Goal: Task Accomplishment & Management: Manage account settings

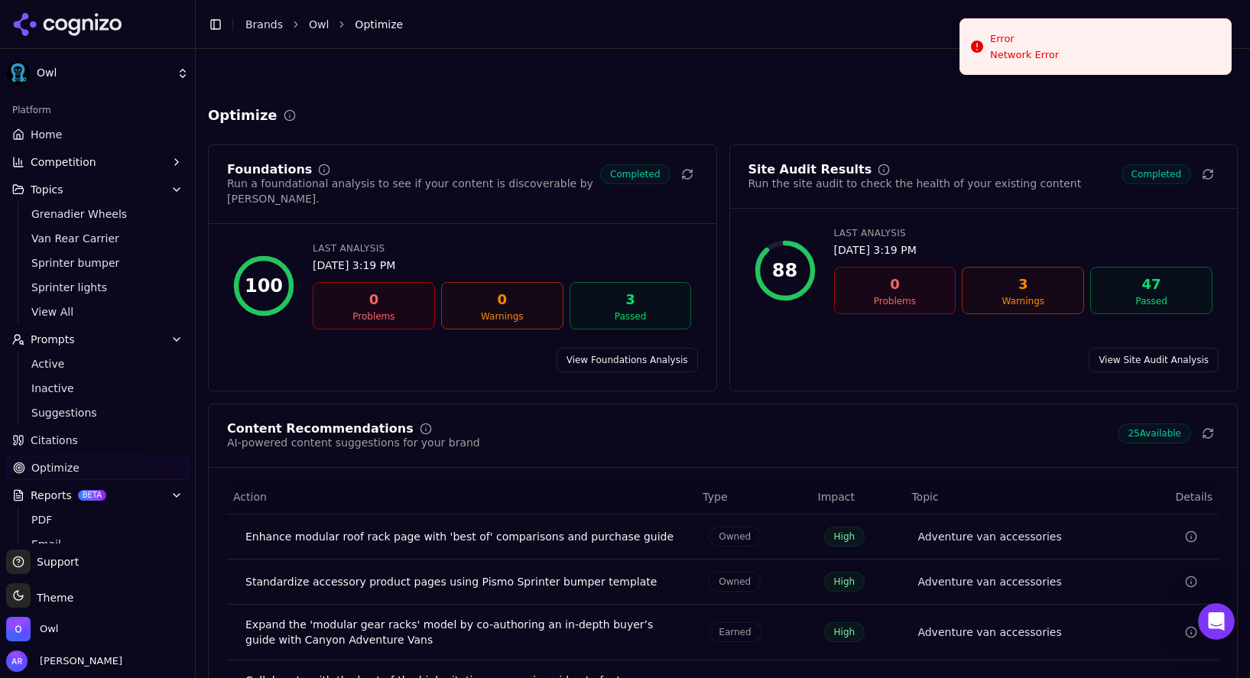
scroll to position [163, 0]
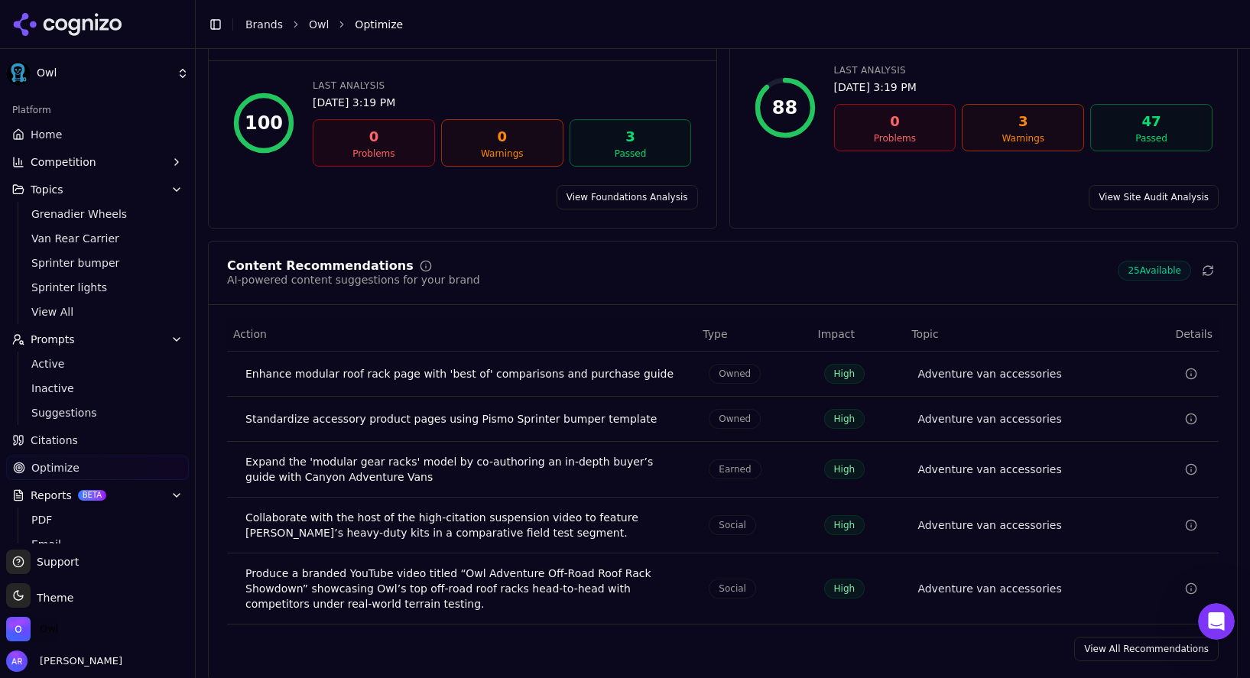
click at [57, 633] on span "Owl" at bounding box center [49, 629] width 18 height 14
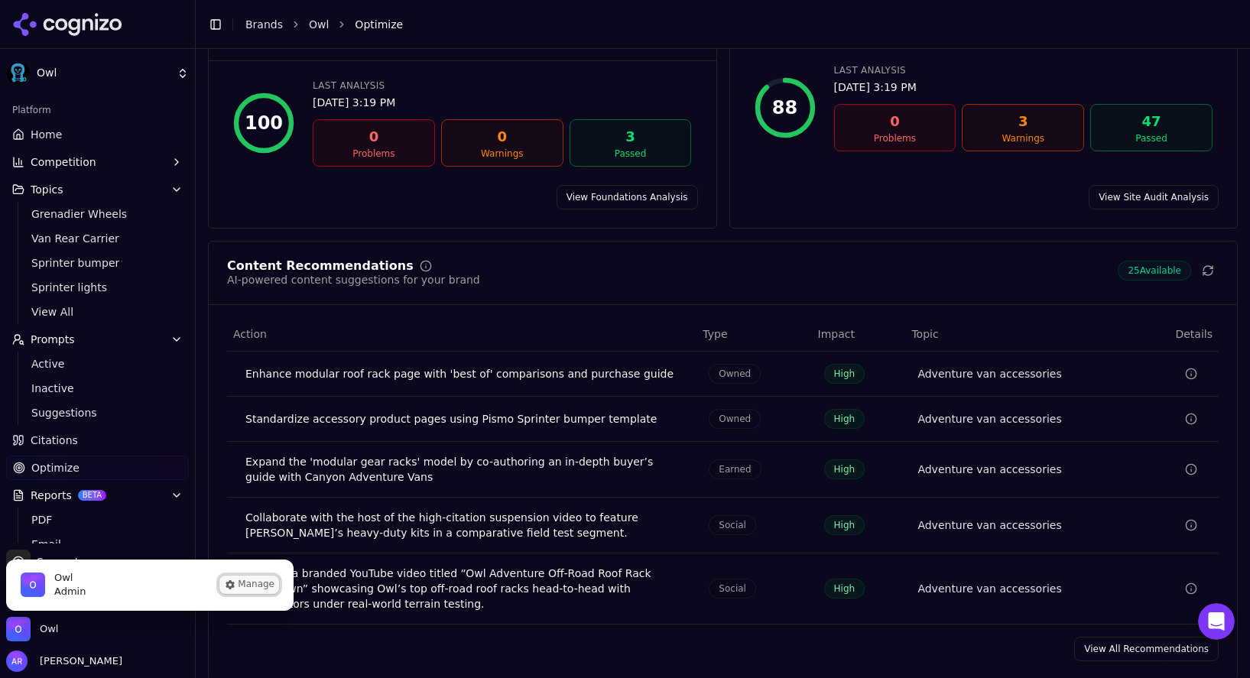
click at [249, 579] on button "Manage" at bounding box center [249, 585] width 60 height 18
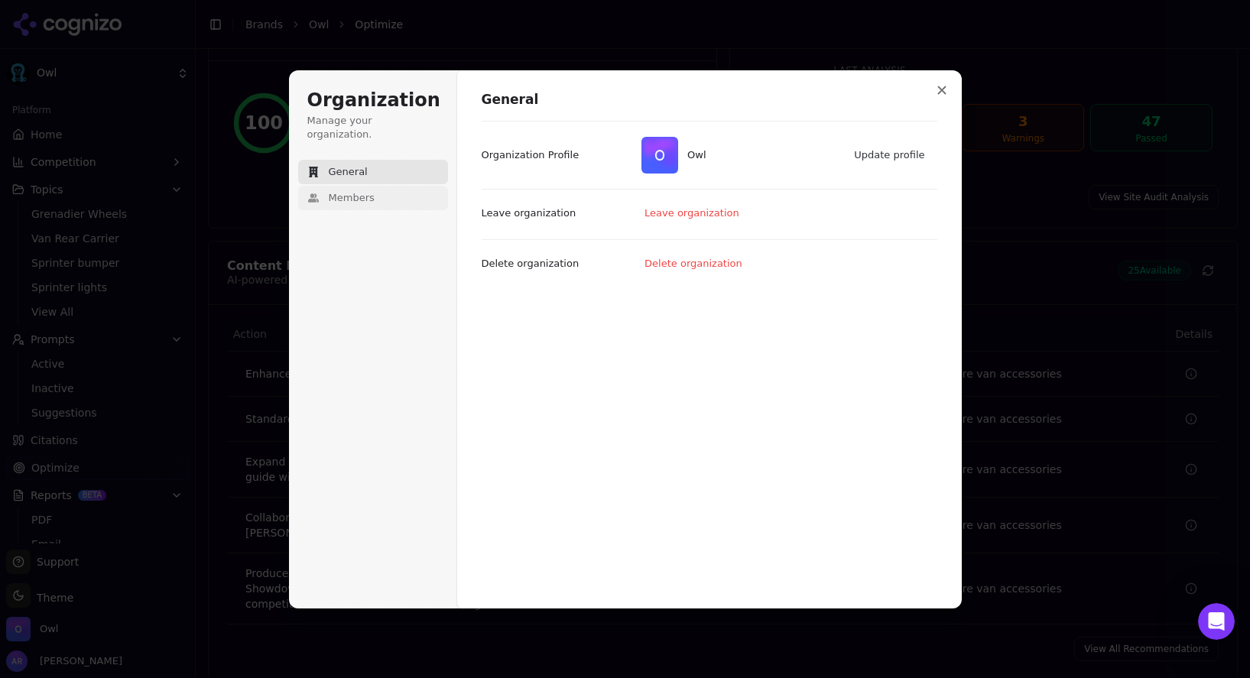
click at [311, 195] on button "Members" at bounding box center [373, 198] width 150 height 24
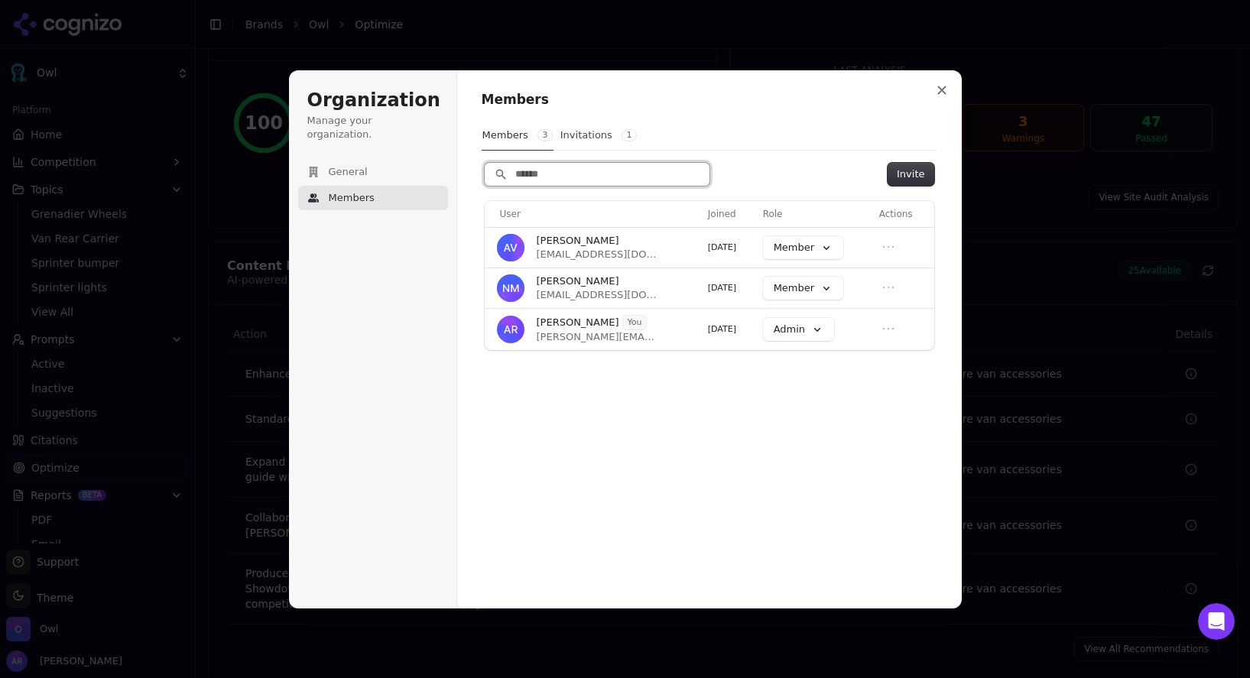
click at [580, 178] on input "Search" at bounding box center [597, 174] width 225 height 23
click at [893, 170] on button "Invite" at bounding box center [910, 174] width 46 height 23
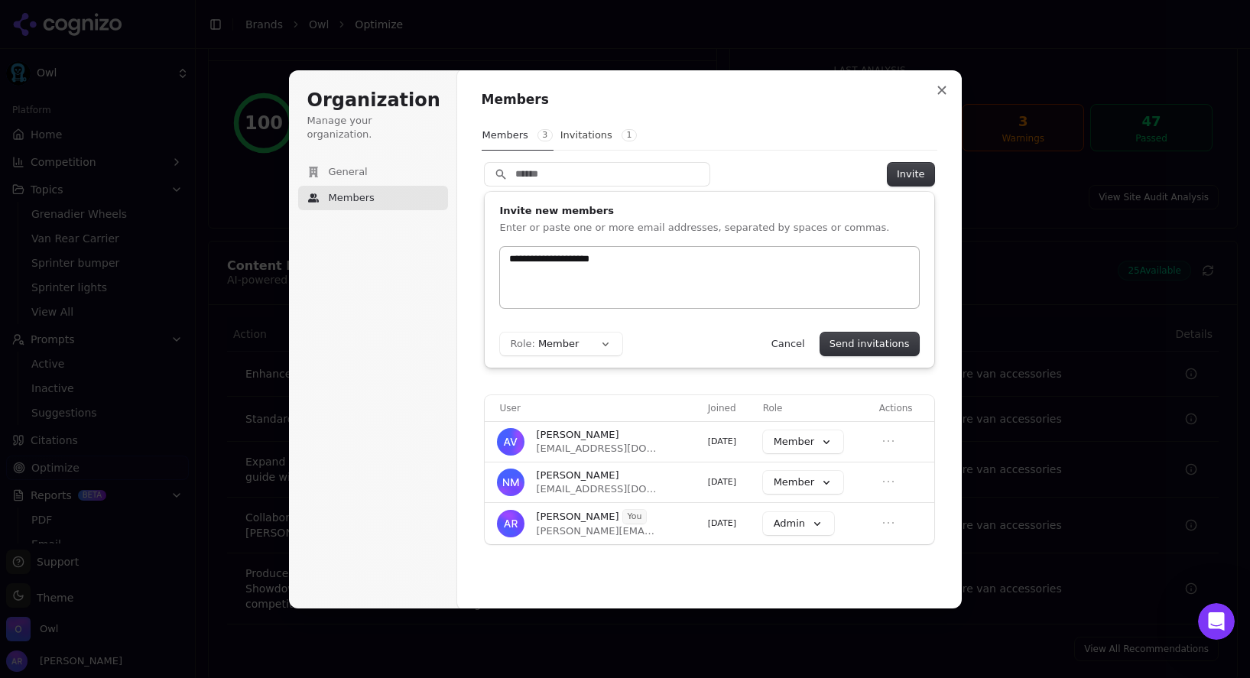
type input "**********"
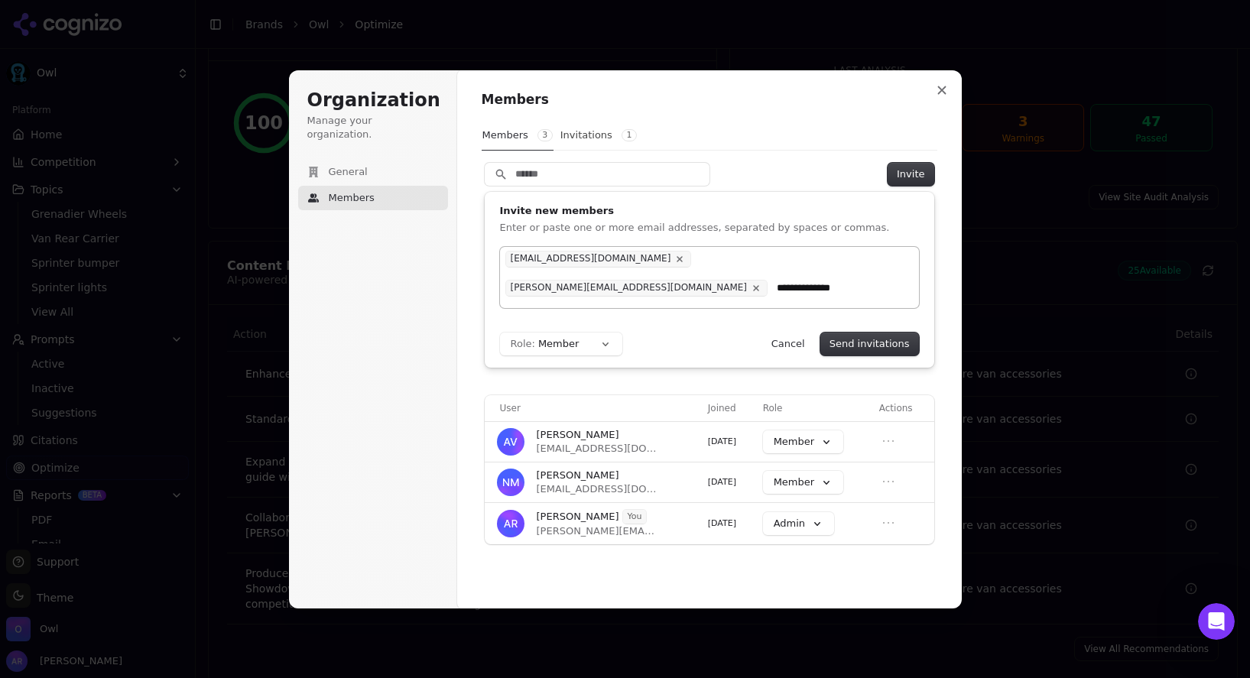
type input "**********"
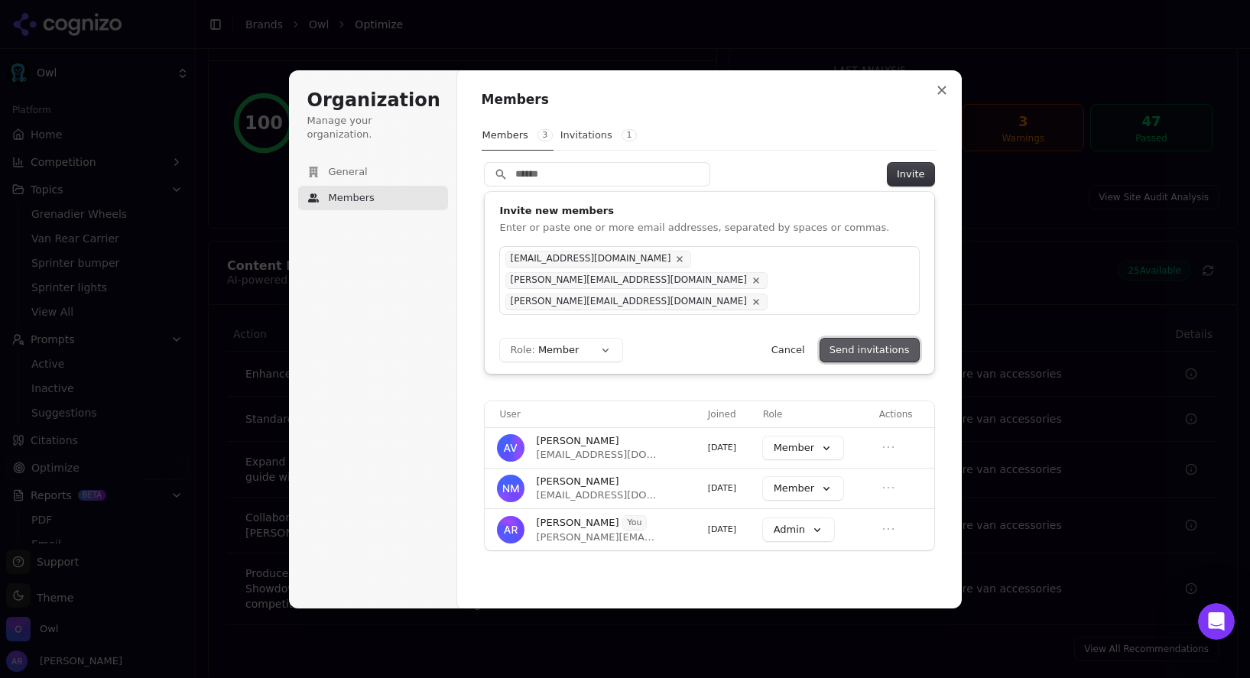
click at [886, 349] on button "Send invitations" at bounding box center [869, 350] width 99 height 23
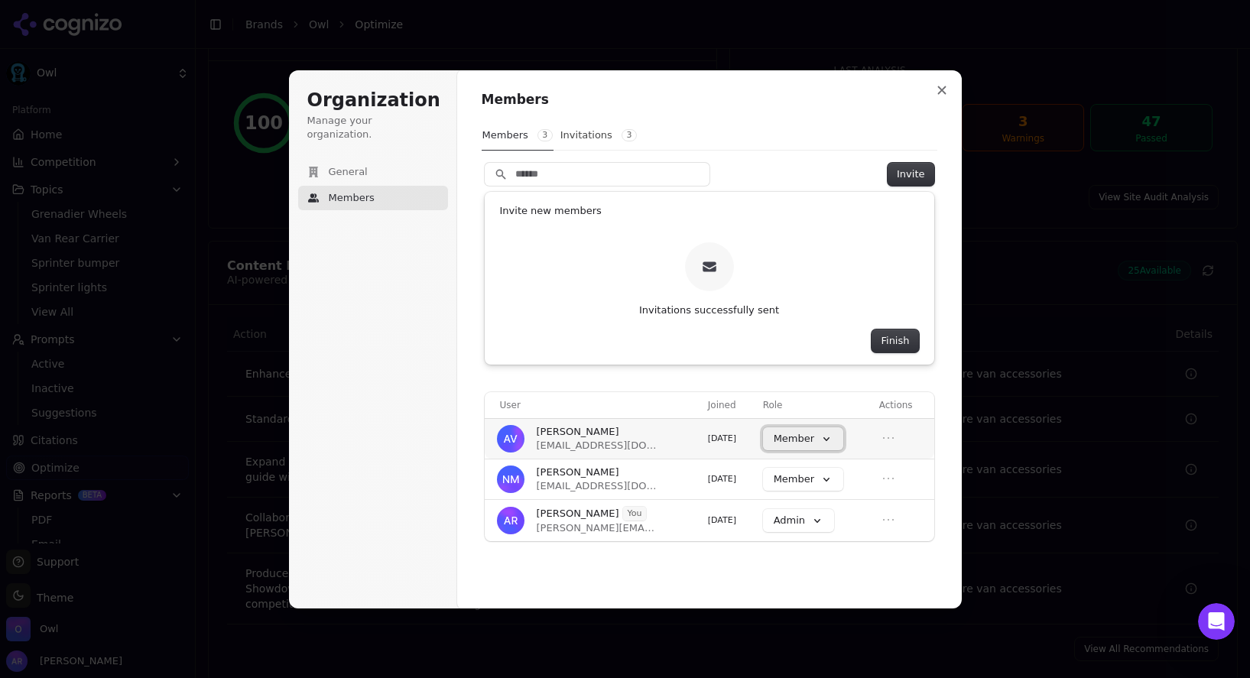
click at [824, 439] on button "Member" at bounding box center [803, 438] width 80 height 23
click at [798, 479] on div "Admin" at bounding box center [793, 469] width 65 height 26
click at [897, 344] on button "Finish" at bounding box center [894, 340] width 47 height 23
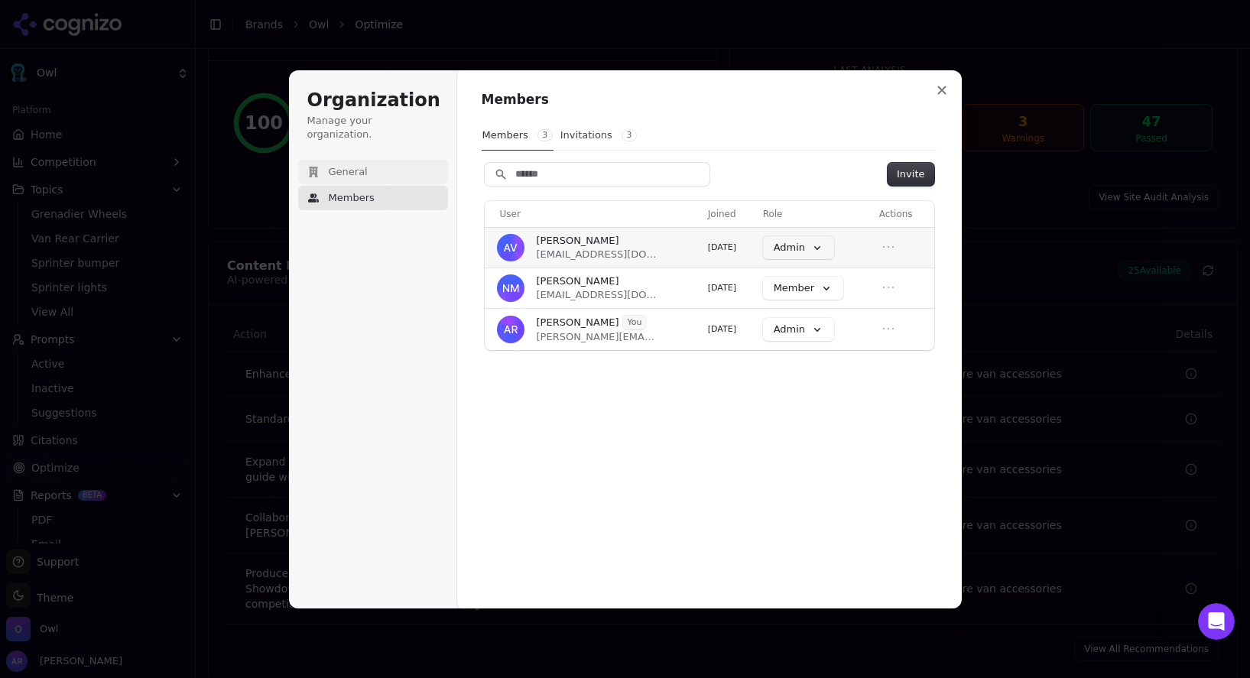
click at [368, 161] on button "General" at bounding box center [373, 172] width 150 height 24
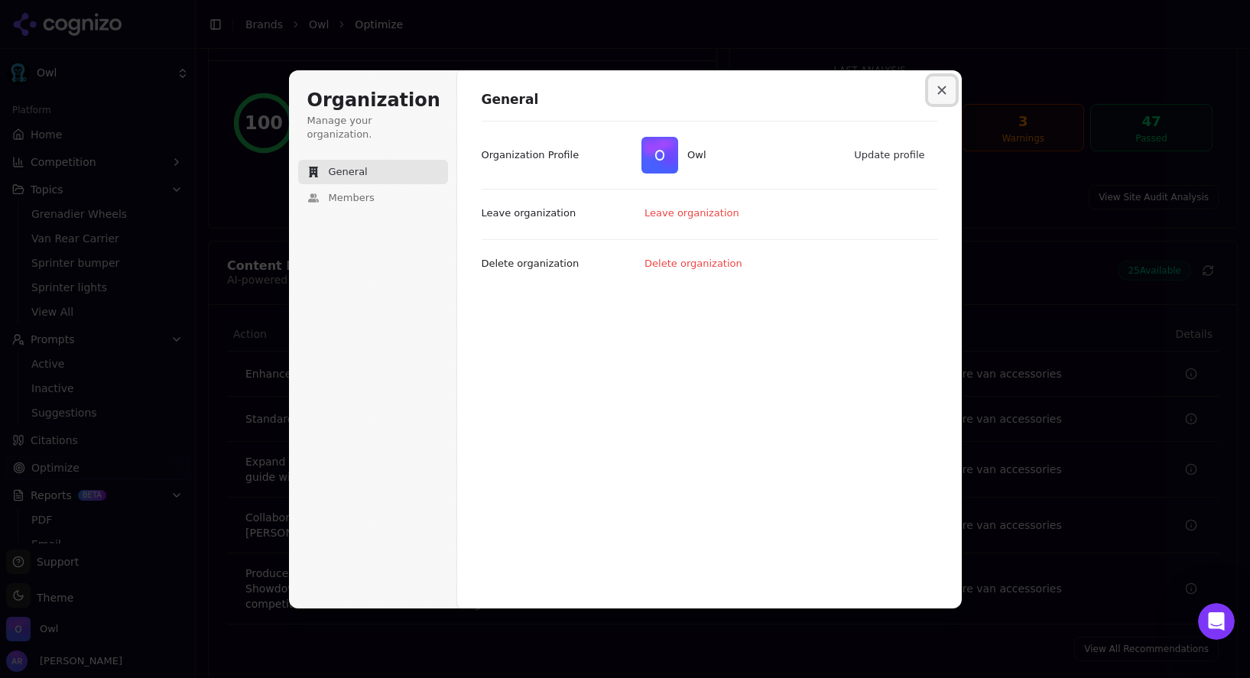
click at [942, 92] on icon "Close modal" at bounding box center [941, 90] width 9 height 9
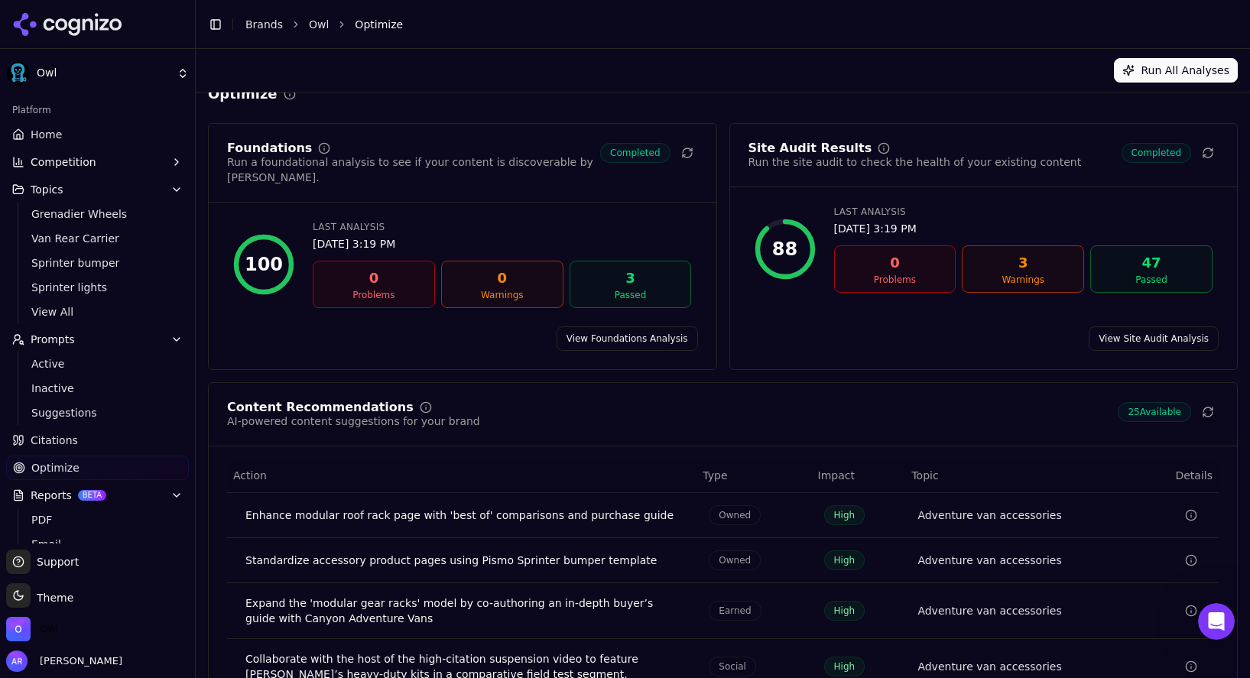
scroll to position [0, 0]
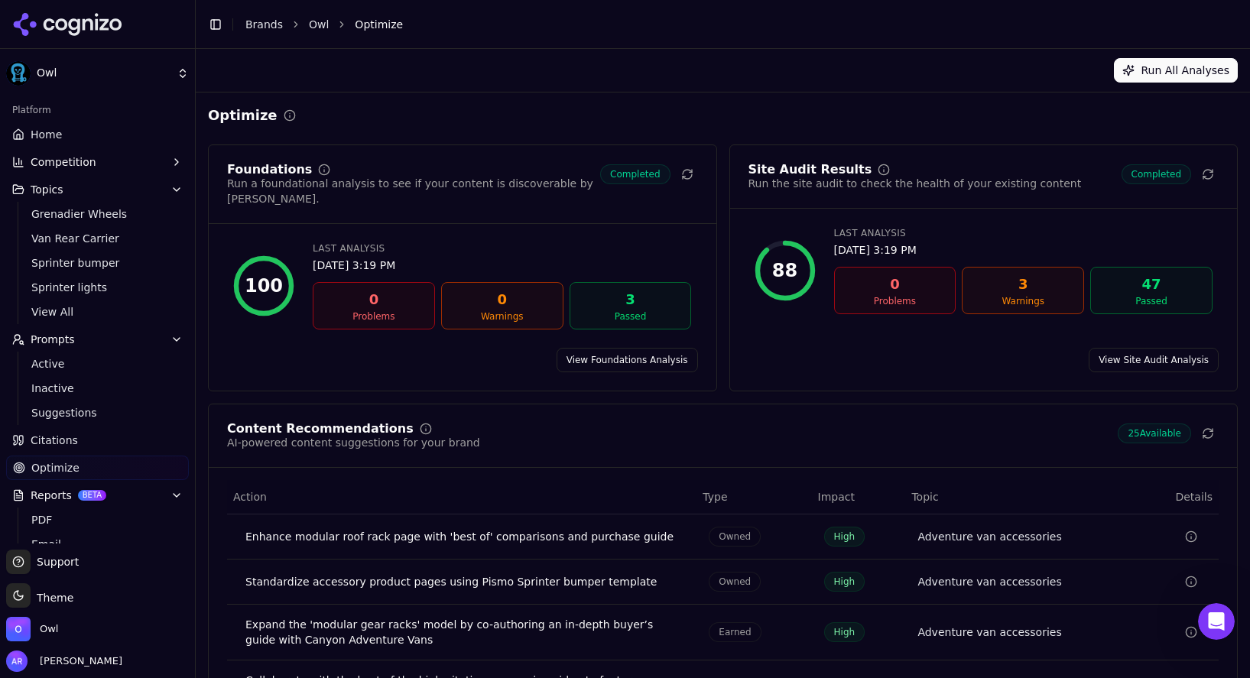
click at [1179, 71] on button "Run All Analyses" at bounding box center [1176, 70] width 124 height 24
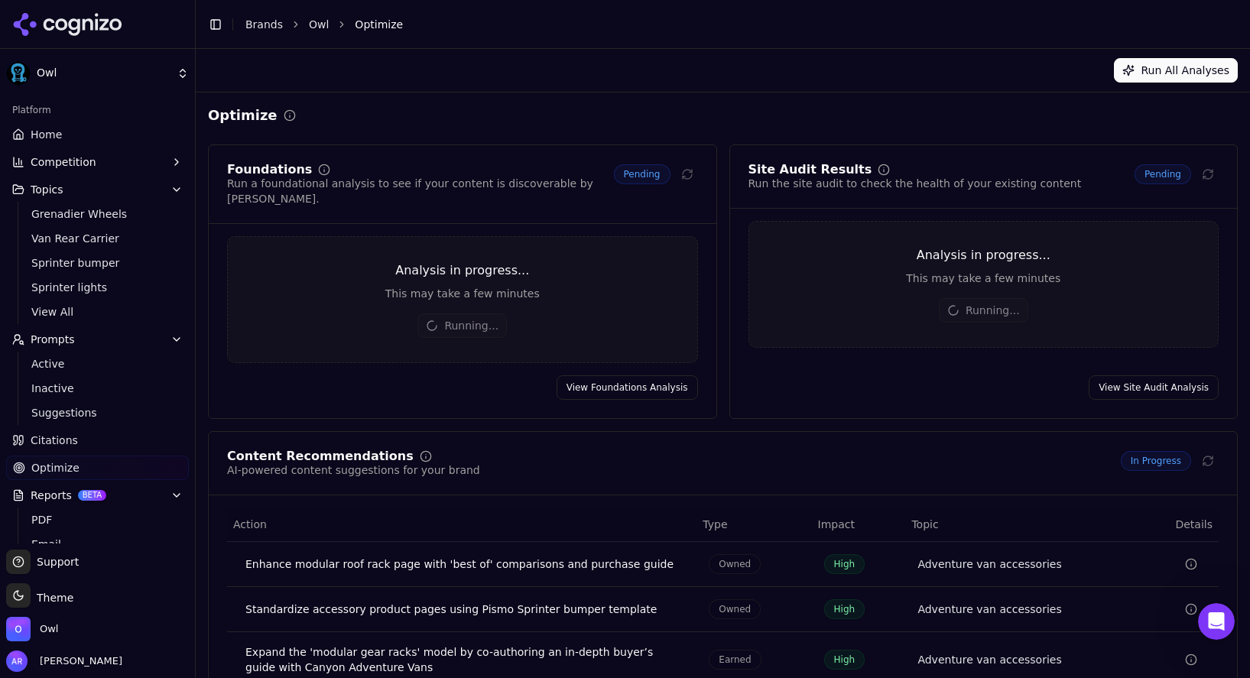
click at [57, 212] on span "Grenadier Wheels" at bounding box center [97, 213] width 133 height 15
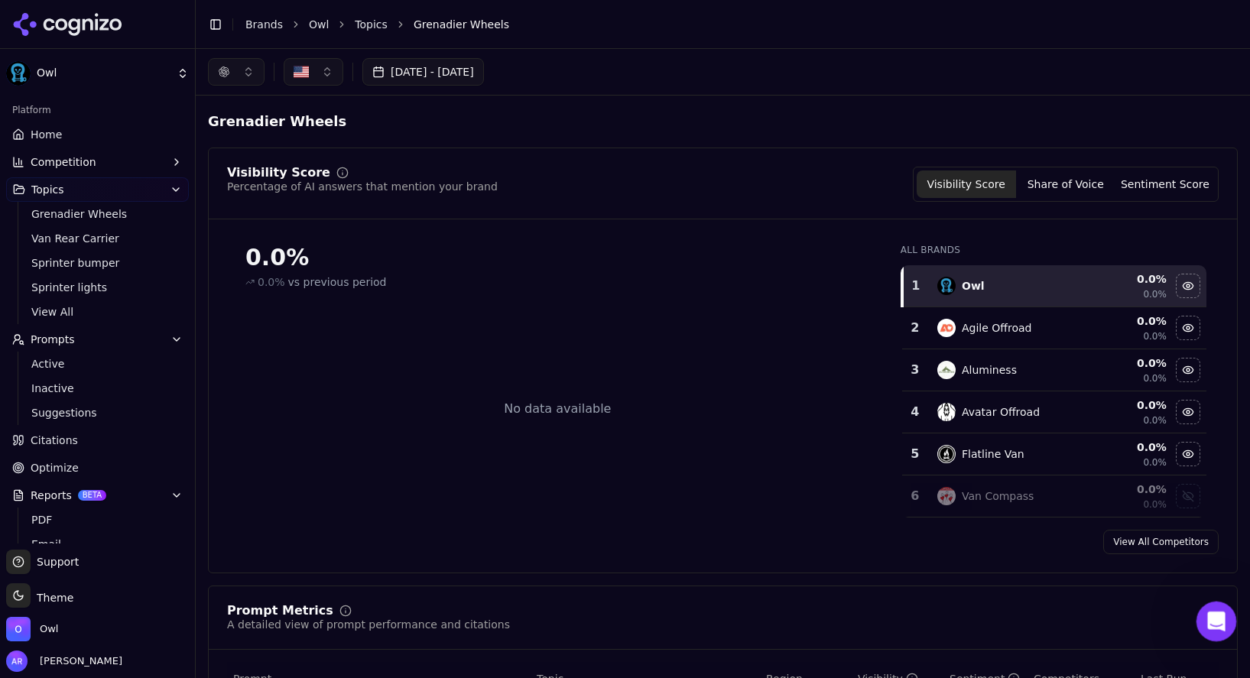
click at [1212, 601] on html at bounding box center [1213, 619] width 37 height 37
click at [1221, 612] on icon "Open Intercom Messenger" at bounding box center [1214, 619] width 25 height 25
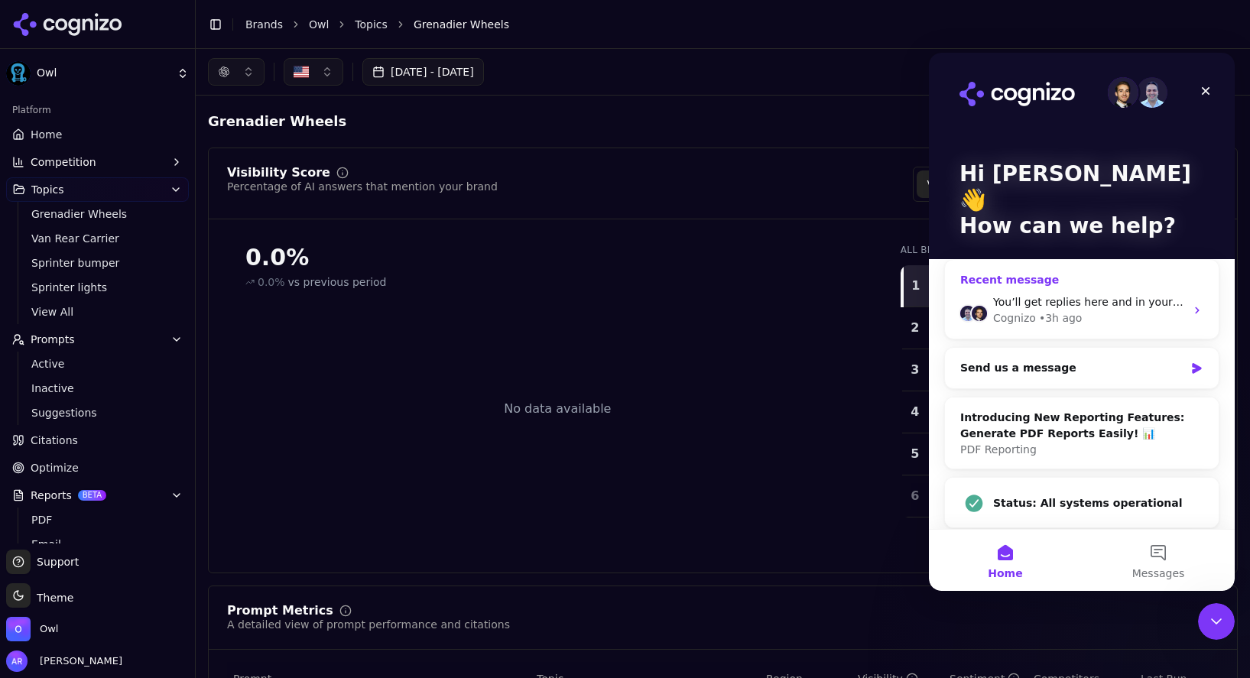
click at [1102, 294] on div "You’ll get replies here and in your email: ✉️ [PERSON_NAME][EMAIL_ADDRESS][DOMA…" at bounding box center [1089, 302] width 192 height 16
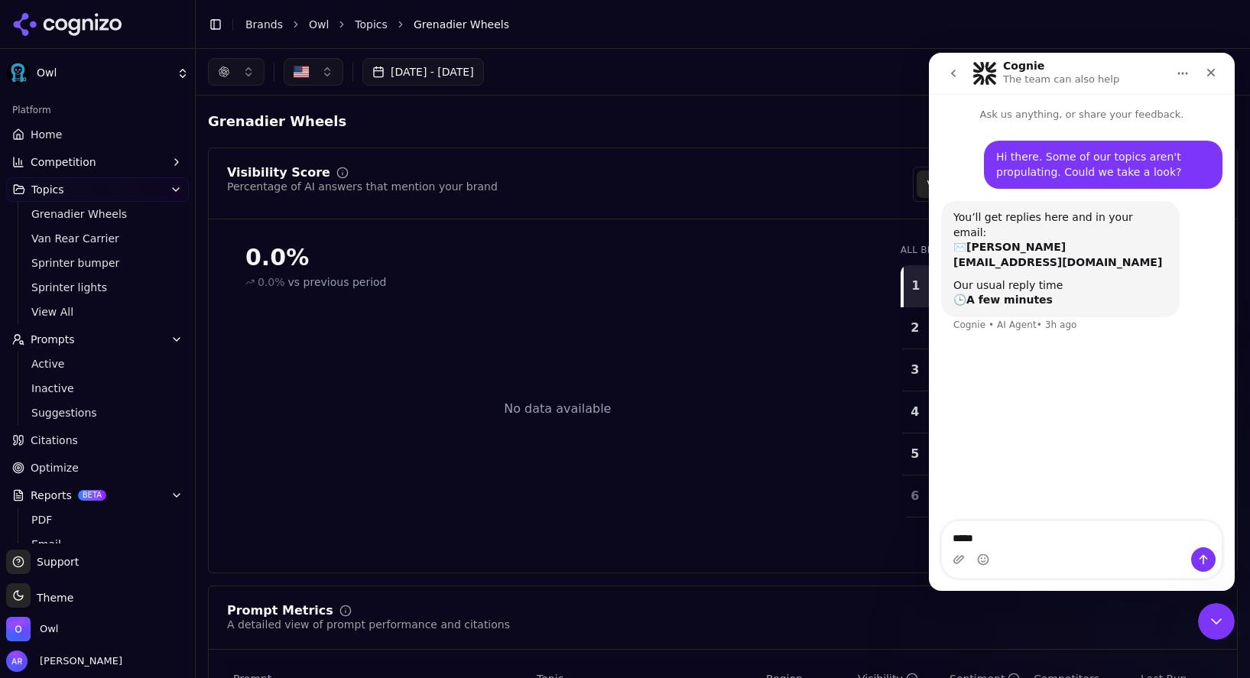
type textarea "******"
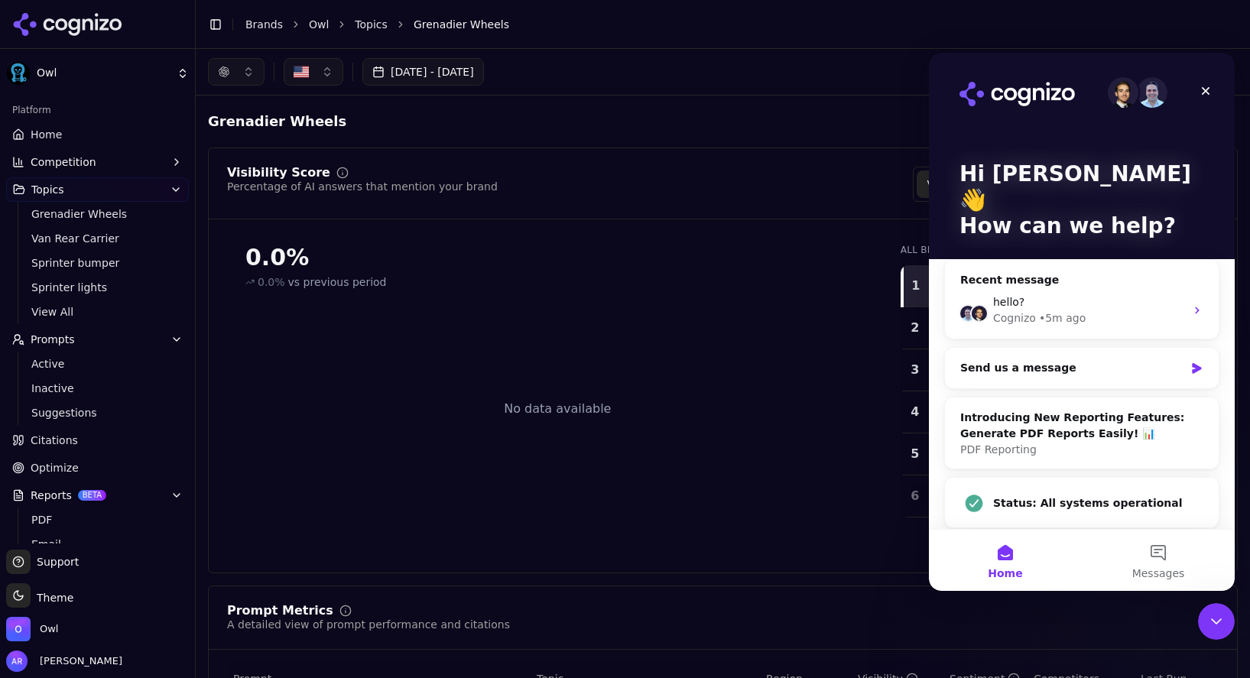
click at [1075, 537] on button "Home" at bounding box center [1005, 560] width 153 height 61
